Goal: Communication & Community: Participate in discussion

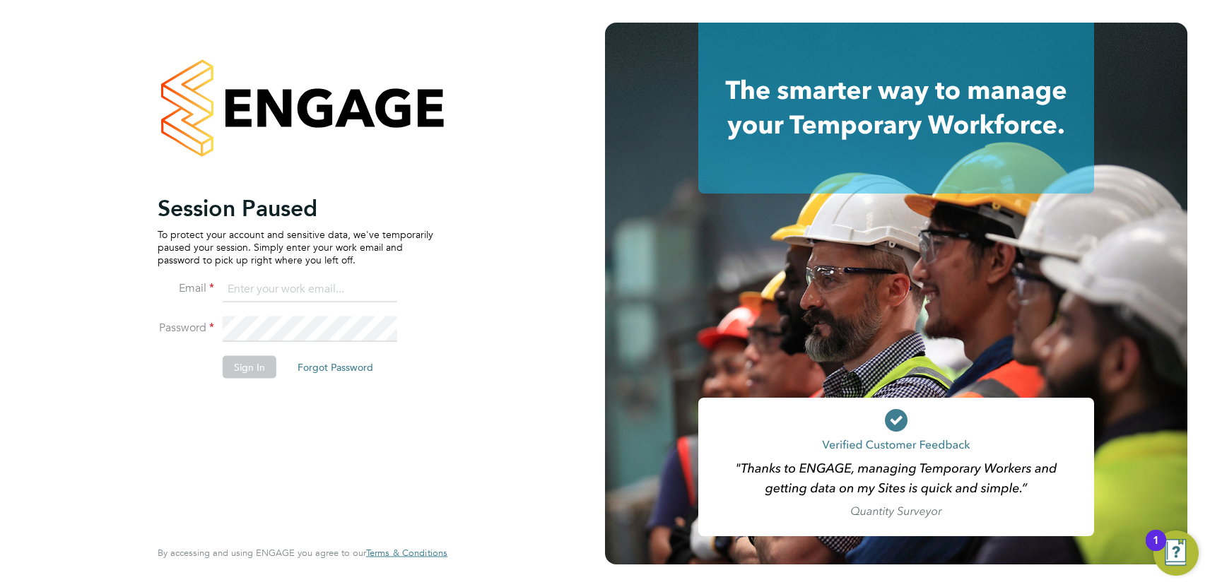
type input "[EMAIL_ADDRESS][DOMAIN_NAME]"
click at [256, 365] on button "Sign In" at bounding box center [250, 366] width 54 height 23
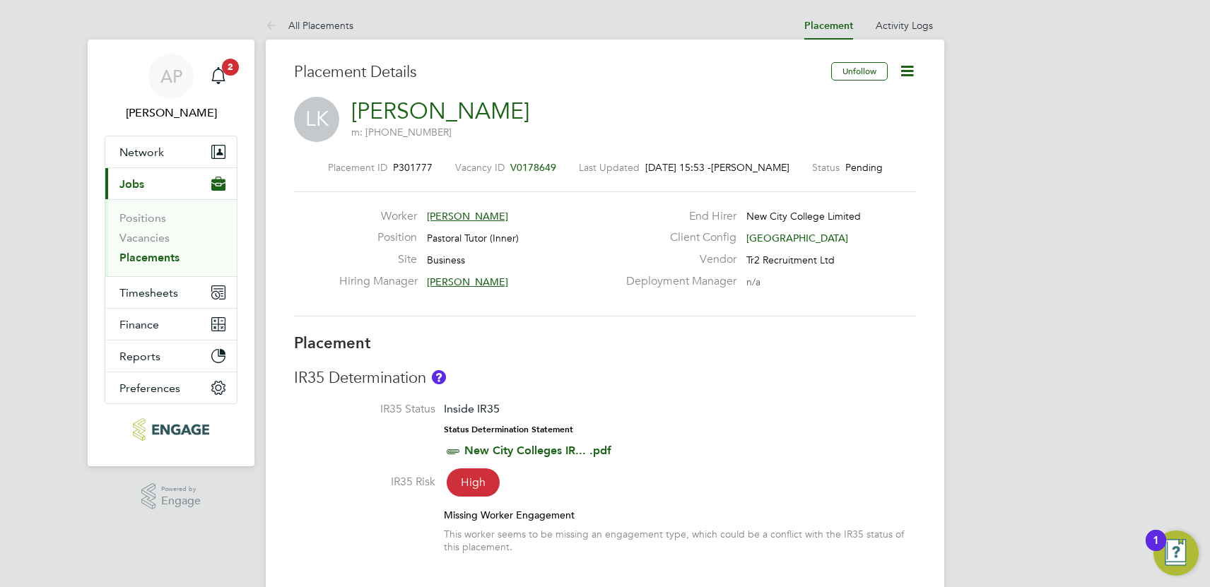
click at [245, 64] on app-nav-sections-wrapper "AP [PERSON_NAME] Notifications 2 Applications: Network Team Members Businesses …" at bounding box center [171, 253] width 167 height 427
click at [234, 64] on span "2" at bounding box center [230, 67] width 17 height 17
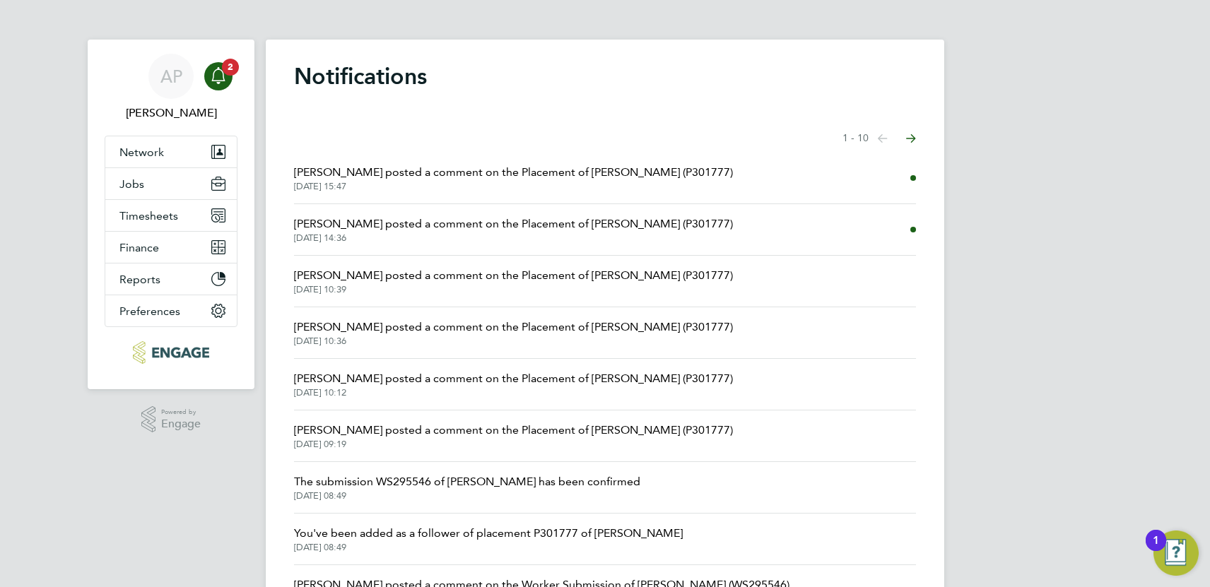
click at [432, 227] on span "[PERSON_NAME] posted a comment on the Placement of [PERSON_NAME] (P301777)" at bounding box center [513, 223] width 439 height 17
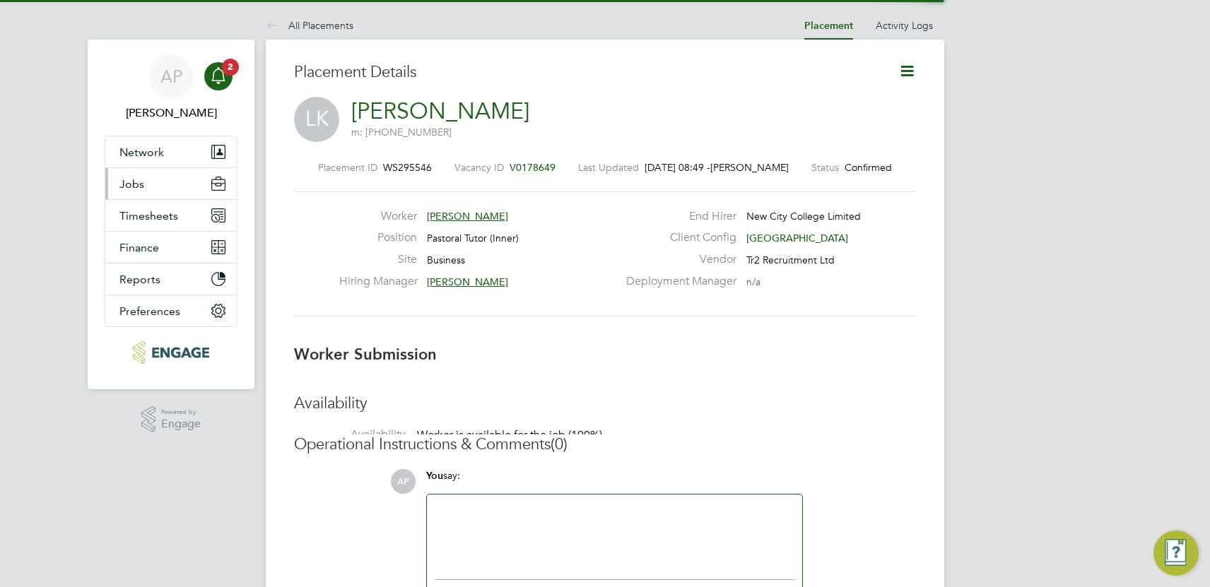
scroll to position [13, 104]
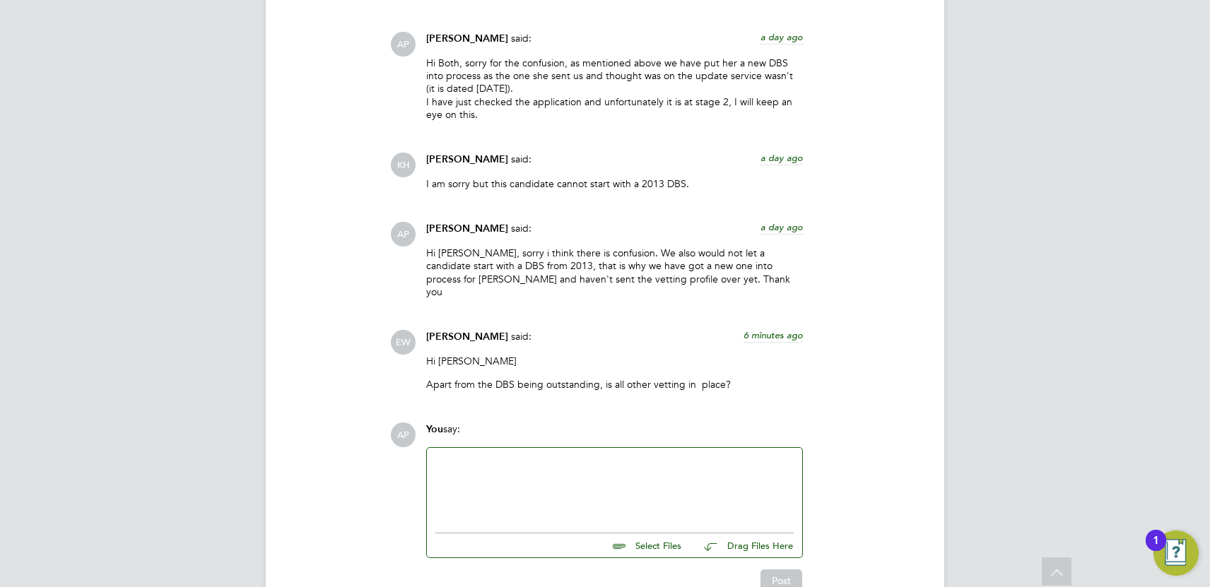
click at [466, 456] on div at bounding box center [614, 486] width 358 height 61
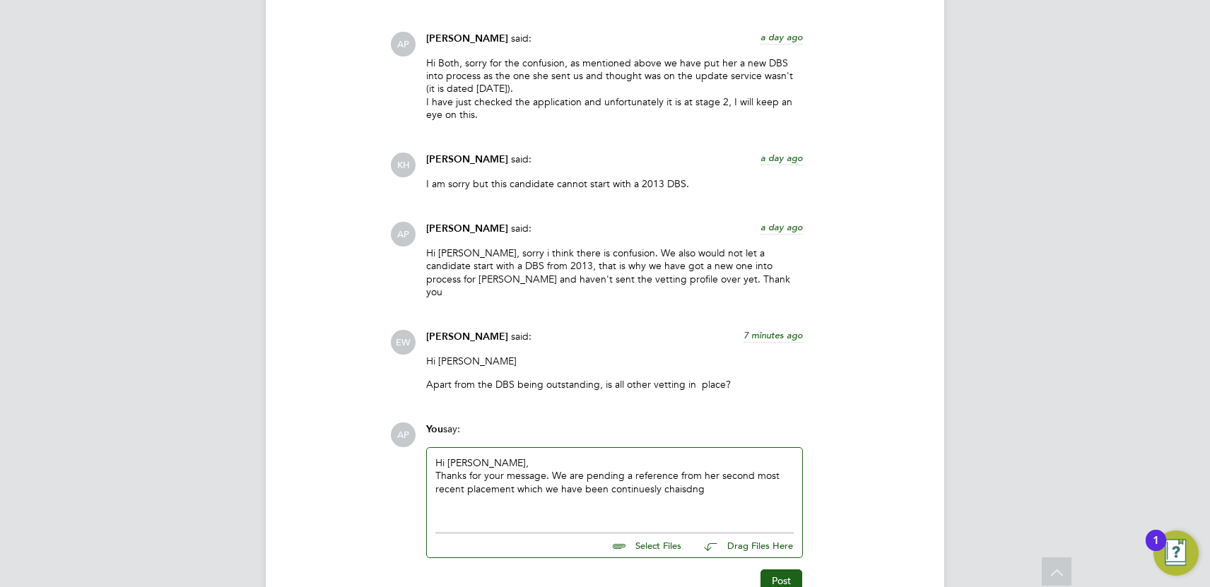
click at [633, 477] on div "Thanks for your message. We are pending a reference from her second most recent…" at bounding box center [614, 481] width 358 height 25
click at [692, 476] on div "Thanks for your message. We are pending a reference from her second most recent…" at bounding box center [614, 481] width 358 height 25
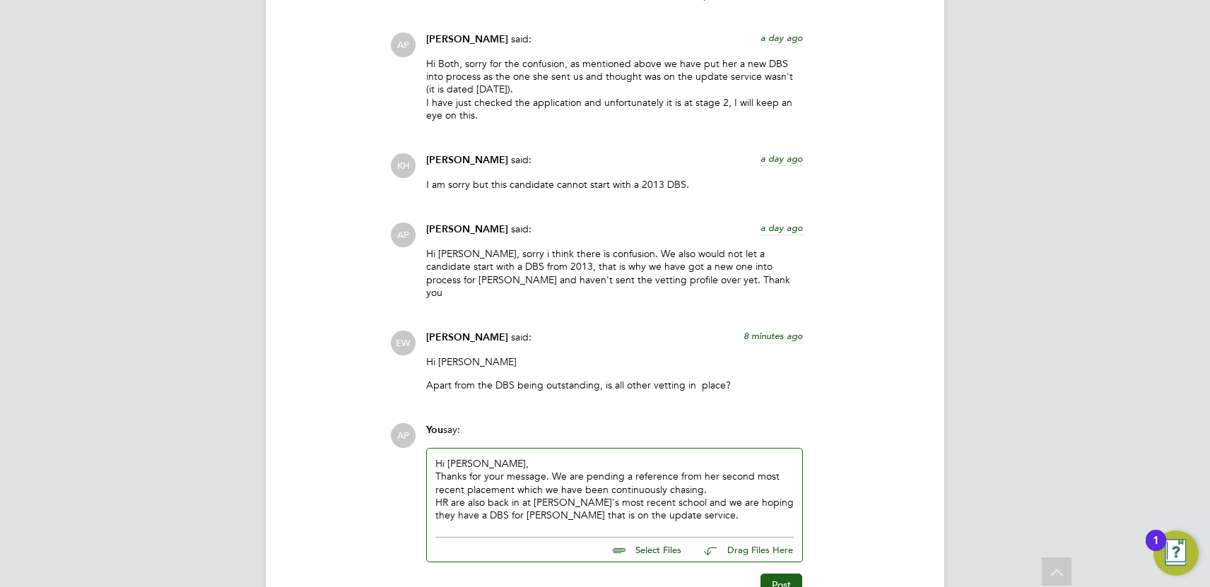
click at [640, 496] on div "HR are also back in at [PERSON_NAME]'s most recent school and we are hoping the…" at bounding box center [614, 508] width 358 height 25
click at [666, 500] on div "HR are also back in at [PERSON_NAME]'s most recent school [DATE] and we are hop…" at bounding box center [614, 508] width 358 height 25
click at [580, 518] on div "HR are also back in at [PERSON_NAME]'s most recent school [DATE] and we are hop…" at bounding box center [614, 515] width 358 height 39
click at [711, 474] on div "Thanks for your message. We are pending a reference from her second most recent…" at bounding box center [614, 482] width 358 height 25
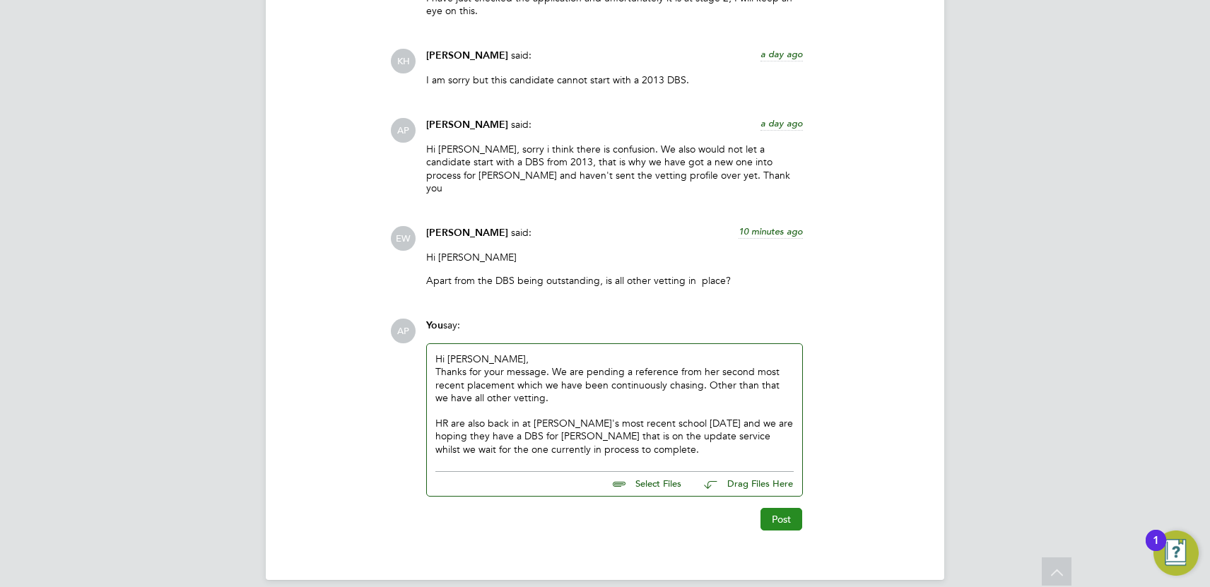
click at [776, 508] on button "Post" at bounding box center [781, 519] width 42 height 23
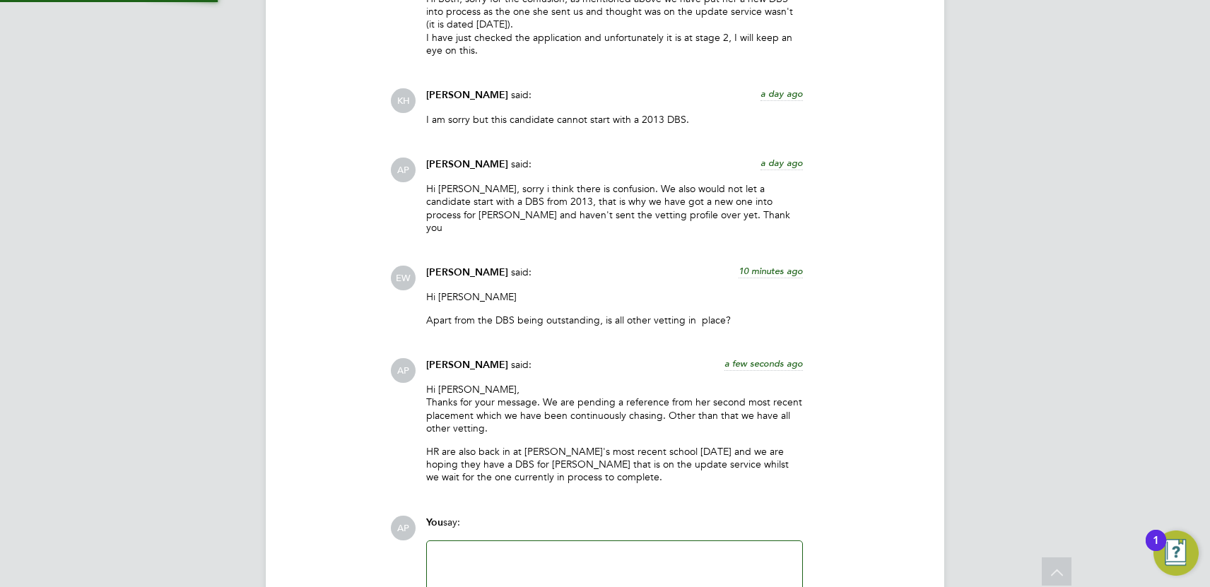
scroll to position [2926, 0]
